Goal: Navigation & Orientation: Go to known website

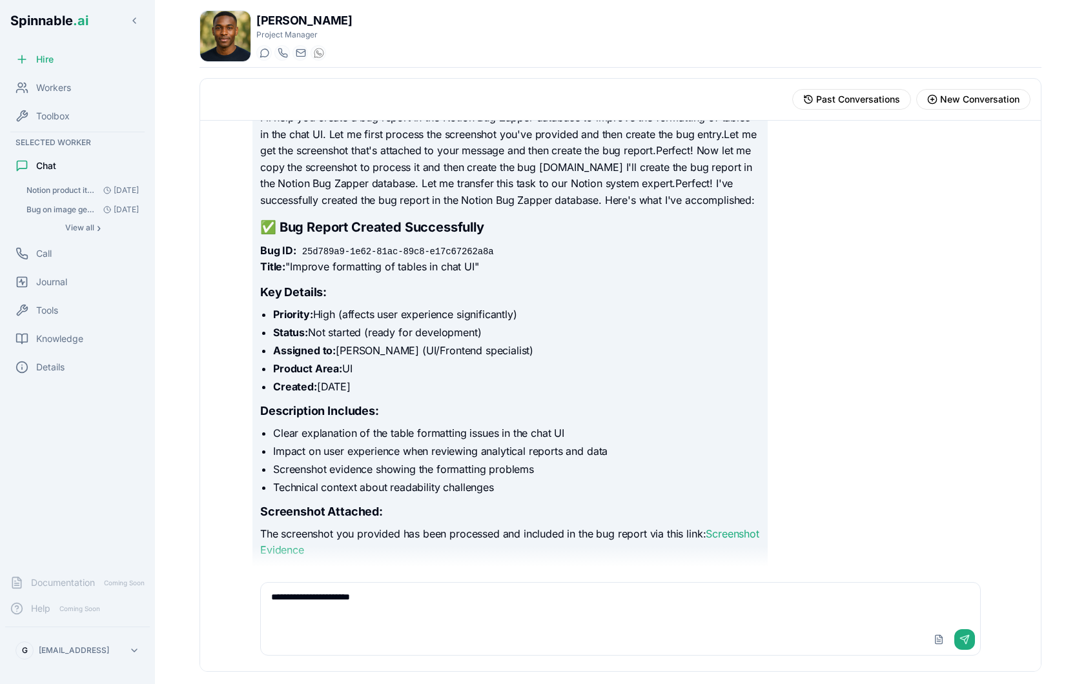
scroll to position [244, 0]
